Goal: Task Accomplishment & Management: Manage account settings

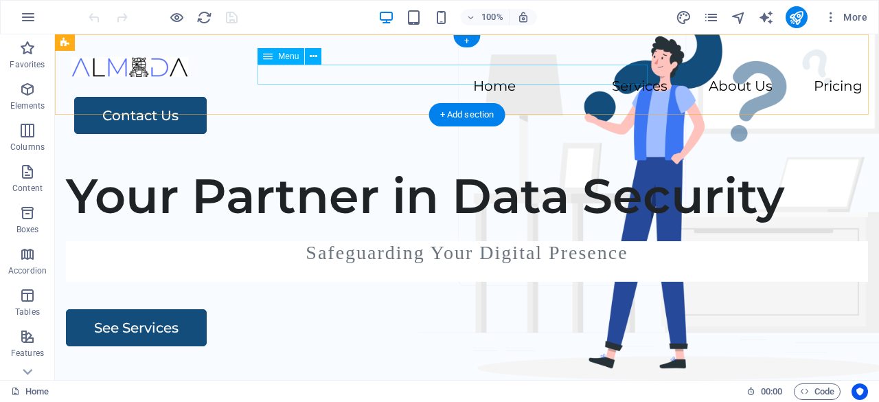
click at [630, 77] on nav "Home Services About Us Pricing" at bounding box center [466, 87] width 791 height 20
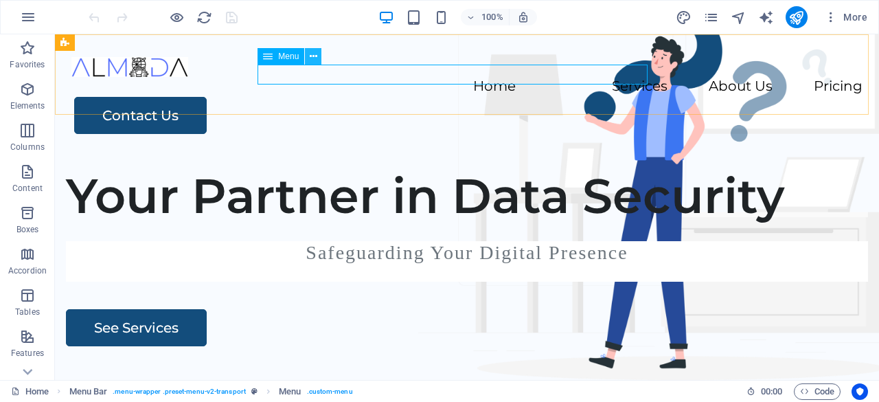
click at [312, 60] on icon at bounding box center [314, 56] width 8 height 14
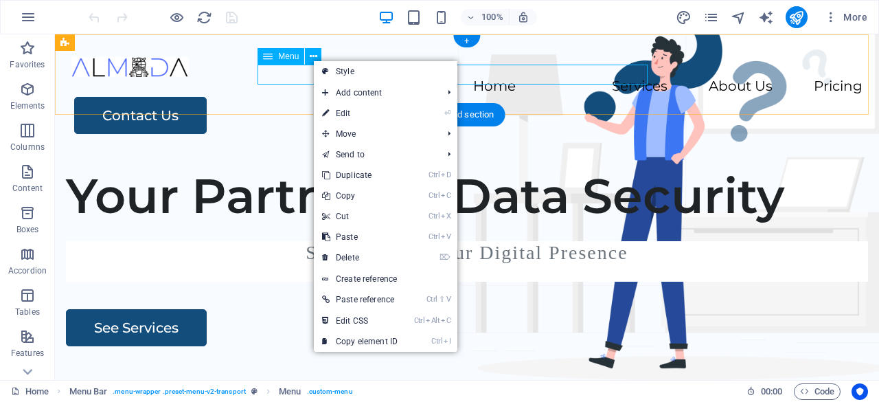
click at [291, 77] on nav "Home Services About Us Pricing" at bounding box center [466, 87] width 791 height 20
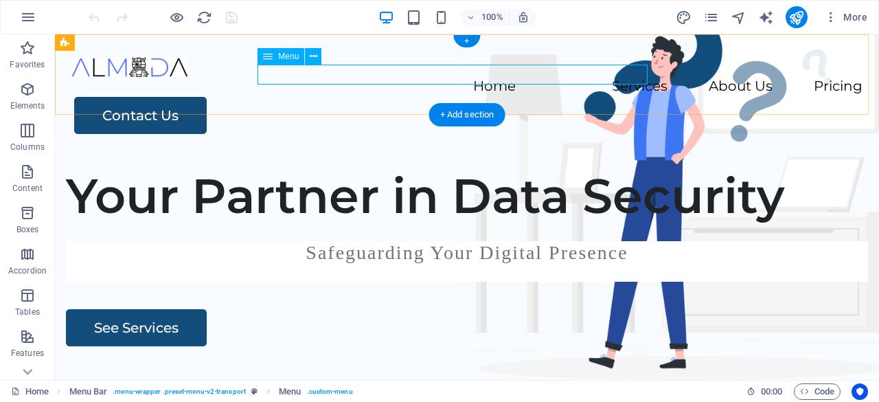
click at [295, 77] on nav "Home Services About Us Pricing" at bounding box center [466, 87] width 791 height 20
select select
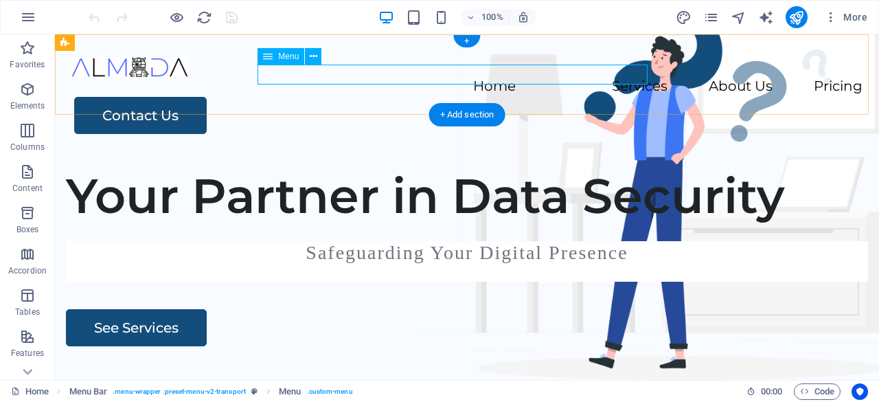
select select
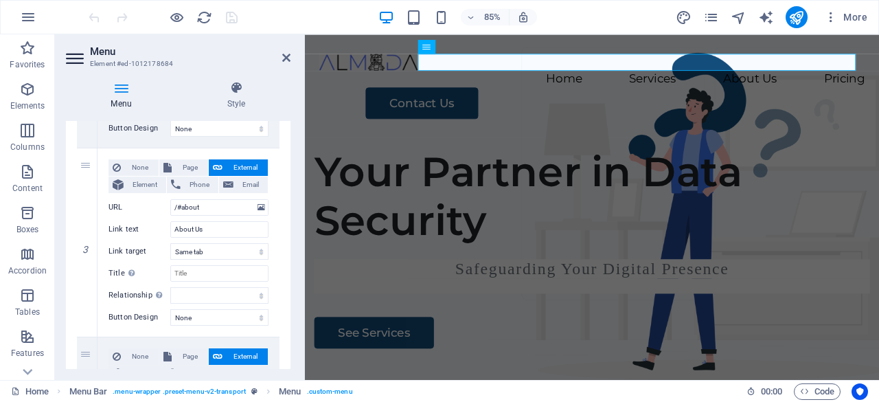
scroll to position [674, 0]
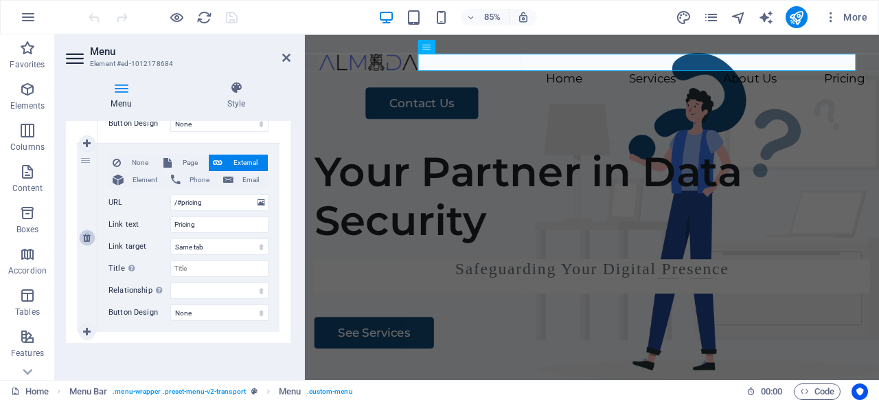
click at [88, 238] on icon at bounding box center [87, 238] width 8 height 10
select select
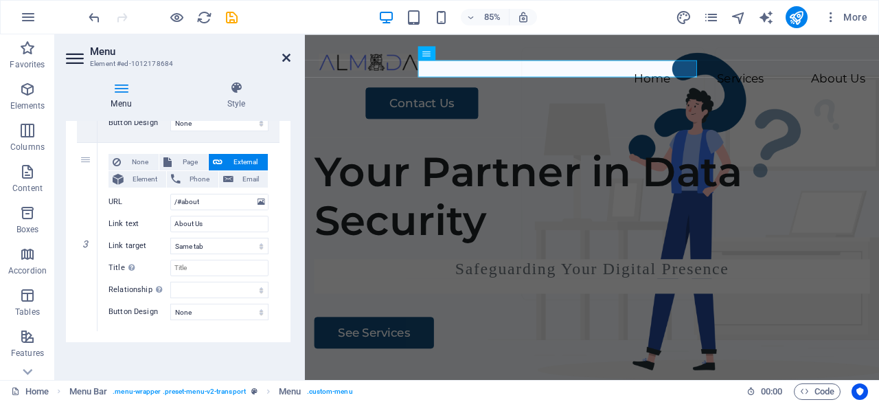
click at [286, 57] on icon at bounding box center [286, 57] width 8 height 11
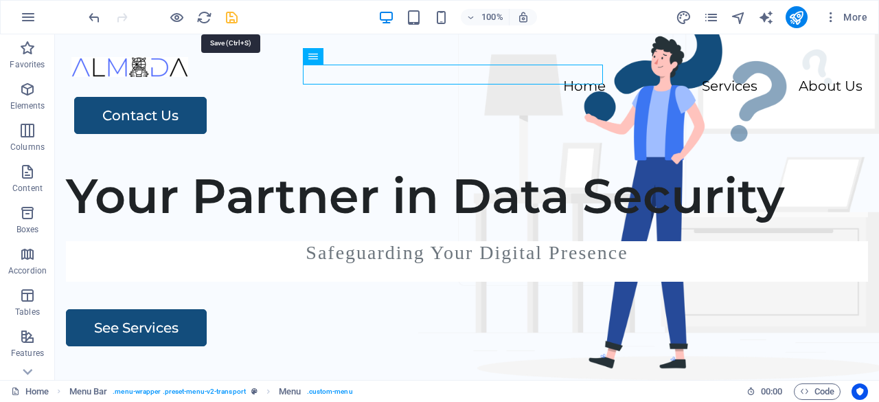
click at [231, 23] on icon "save" at bounding box center [232, 18] width 16 height 16
checkbox input "false"
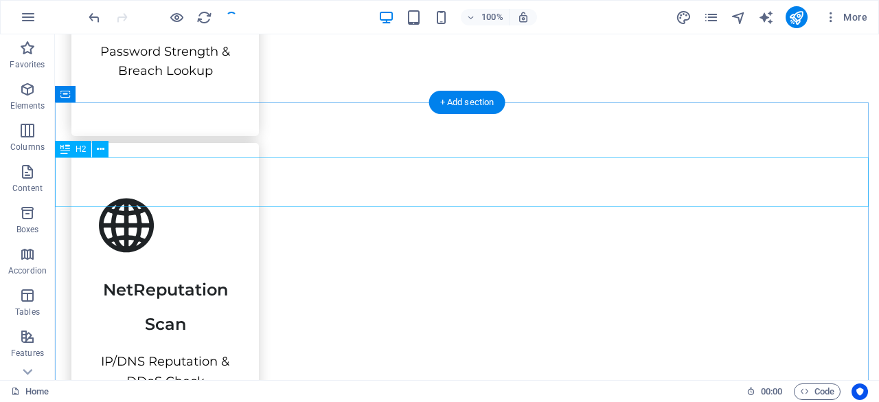
scroll to position [1991, 0]
